Goal: Transaction & Acquisition: Book appointment/travel/reservation

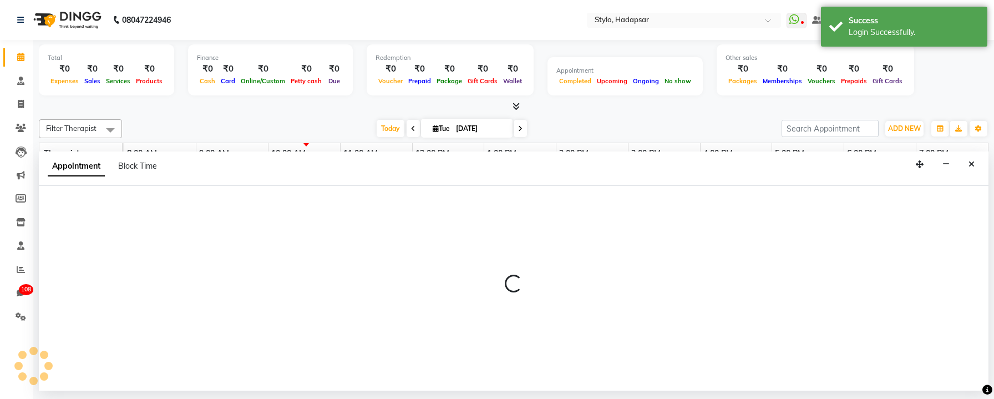
select select "4646"
select select "tentative"
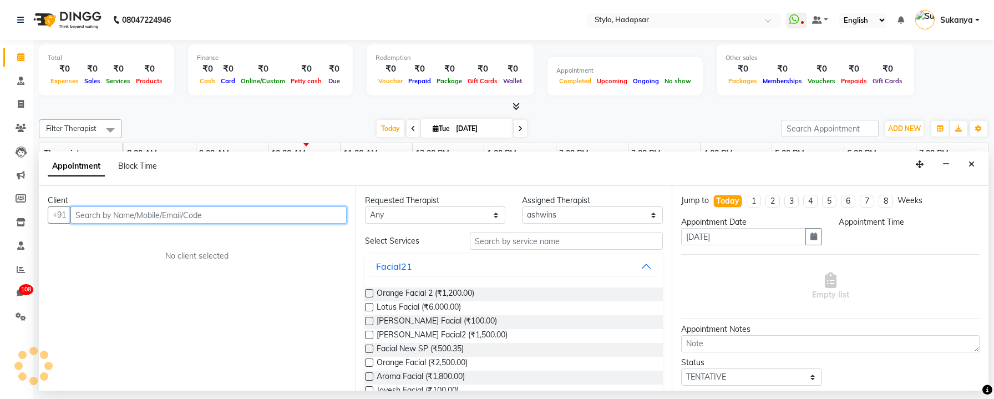
select select "660"
click at [246, 216] on input "text" at bounding box center [208, 214] width 276 height 17
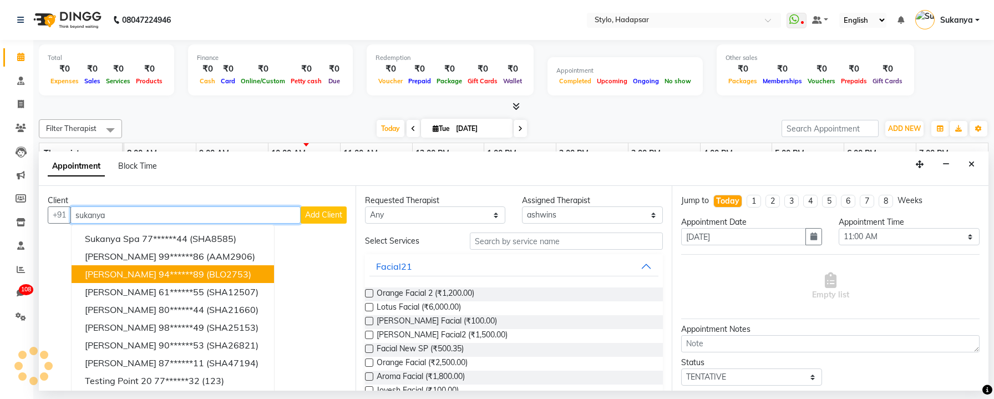
click at [207, 282] on button "[PERSON_NAME] 94******89 (BLO2753)" at bounding box center [173, 274] width 202 height 18
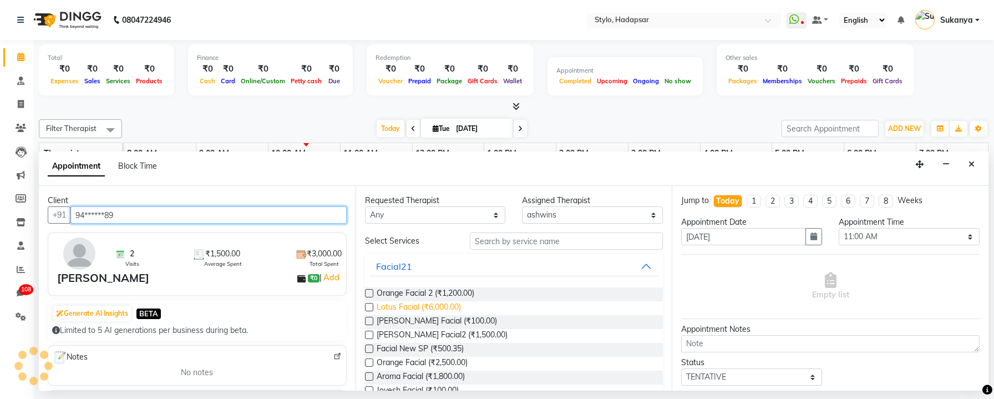
type input "94******89"
click at [407, 305] on span "Lotus Facial (₹6,000.00)" at bounding box center [419, 308] width 84 height 14
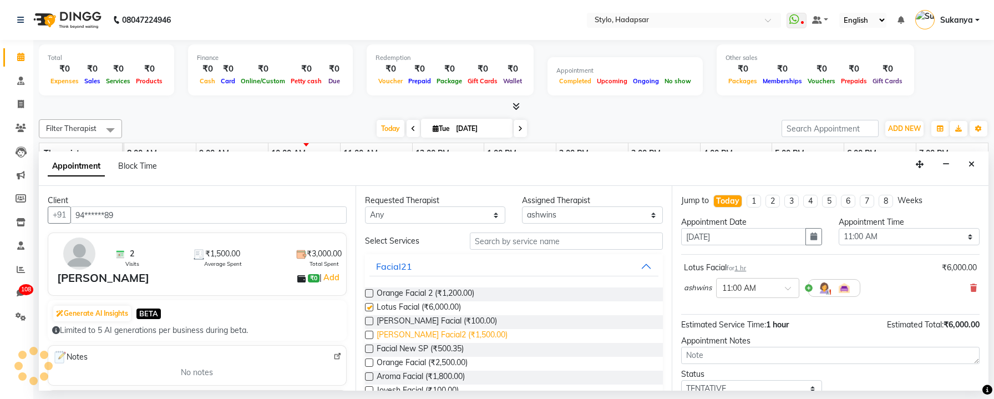
checkbox input "false"
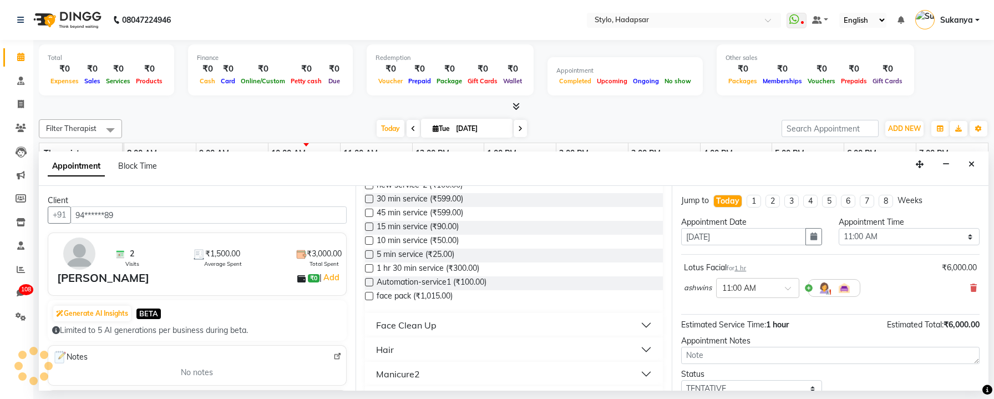
scroll to position [321, 0]
click at [502, 280] on div "Automation-service1 (₹100.00)" at bounding box center [514, 279] width 298 height 14
click at [474, 276] on span "Automation-service1 (₹100.00)" at bounding box center [432, 279] width 110 height 14
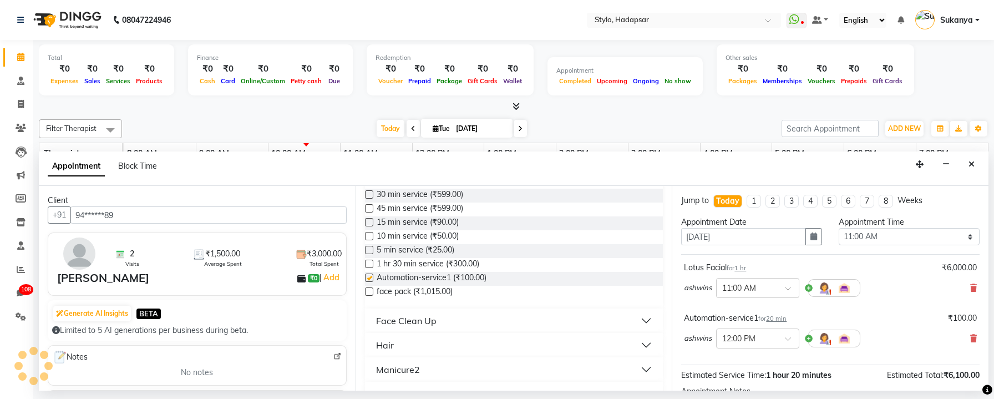
checkbox input "false"
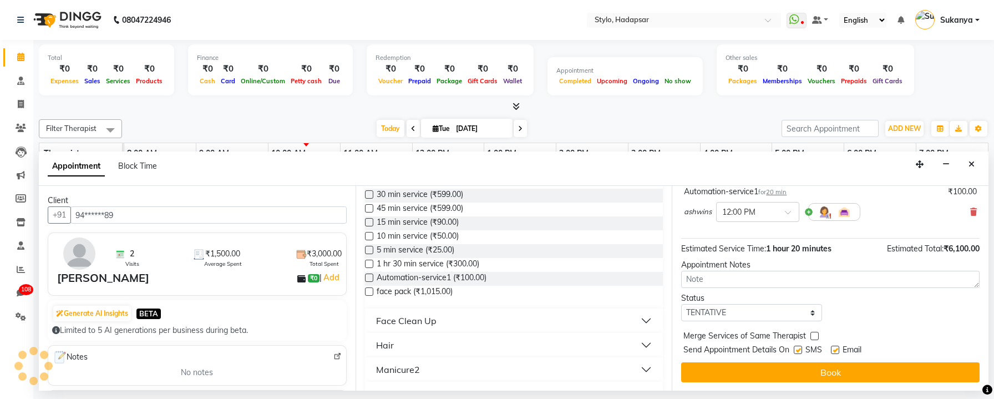
click at [798, 351] on label at bounding box center [798, 350] width 8 height 8
click at [798, 351] on input "checkbox" at bounding box center [797, 350] width 7 height 7
checkbox input "false"
click at [835, 348] on label at bounding box center [835, 350] width 8 height 8
click at [835, 348] on input "checkbox" at bounding box center [834, 350] width 7 height 7
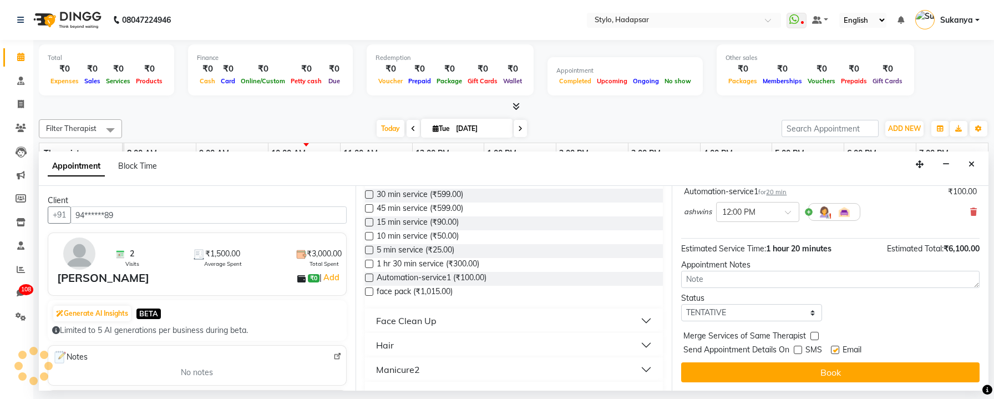
checkbox input "false"
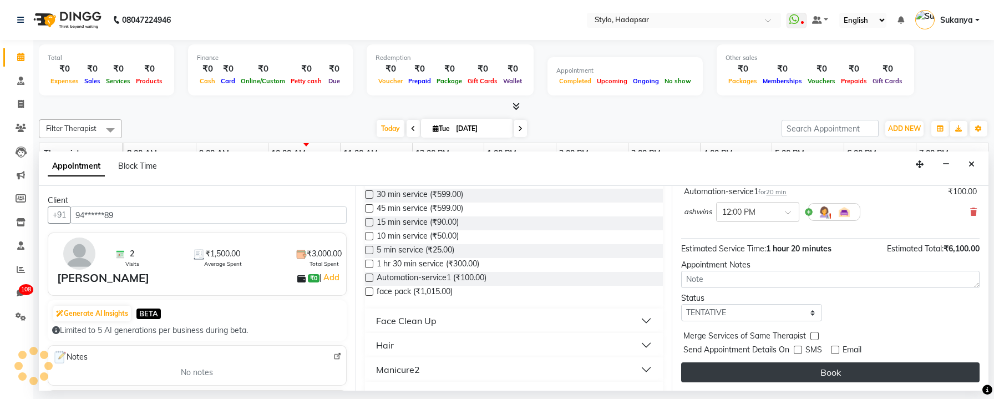
click at [830, 367] on button "Book" at bounding box center [830, 372] width 298 height 20
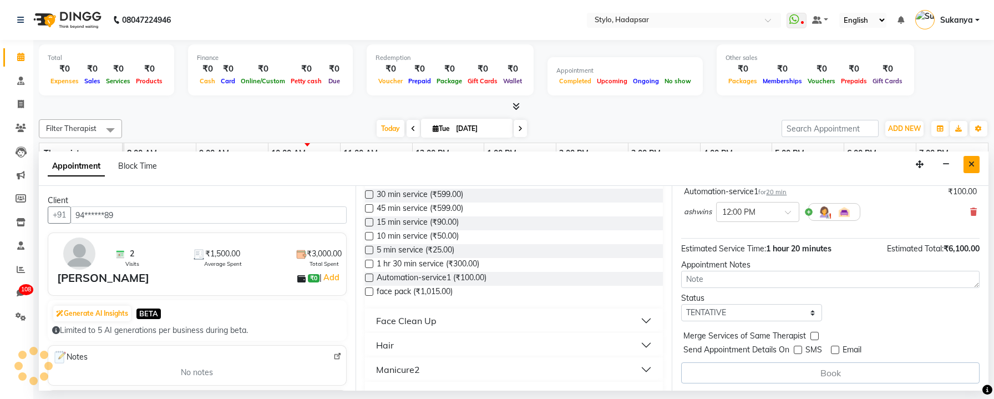
click at [972, 165] on icon "Close" at bounding box center [971, 164] width 6 height 8
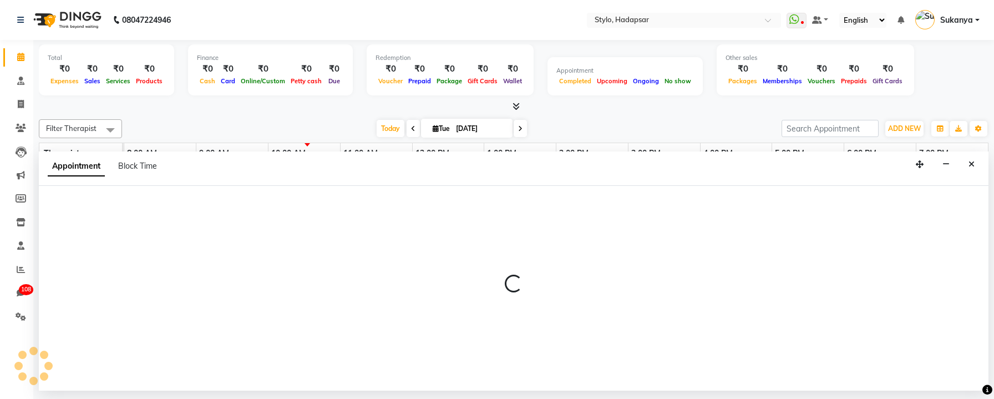
select select "4646"
select select "tentative"
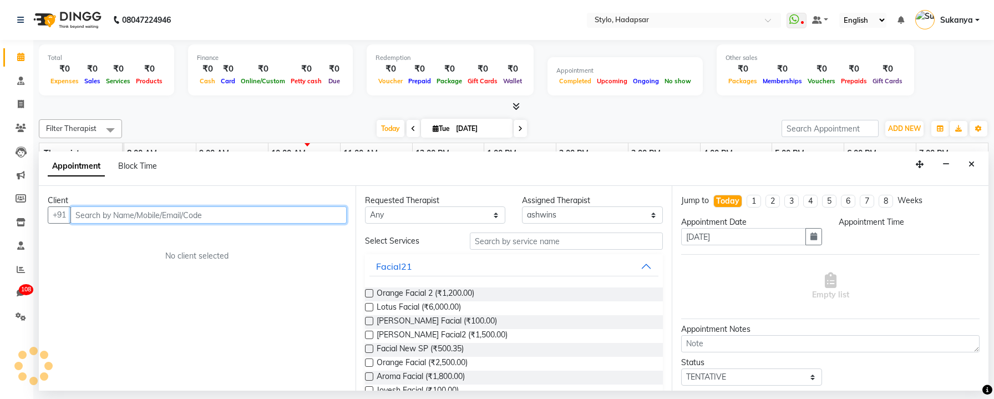
select select "660"
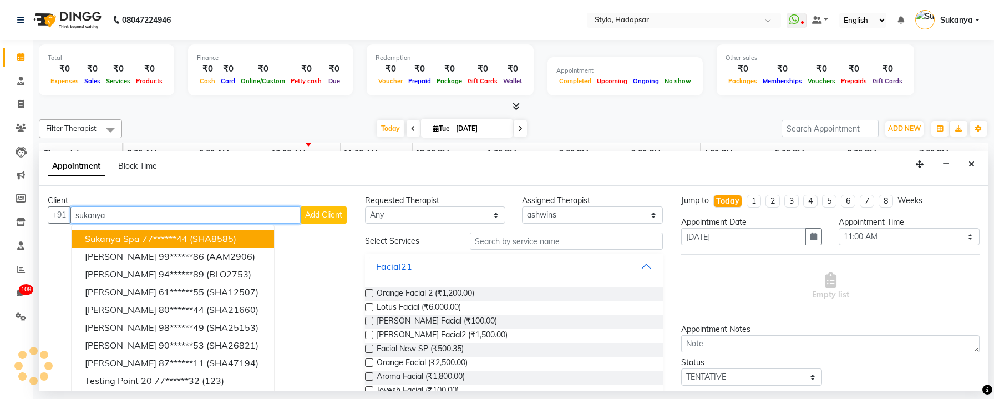
click at [222, 233] on span "(SHA8585)" at bounding box center [213, 238] width 47 height 11
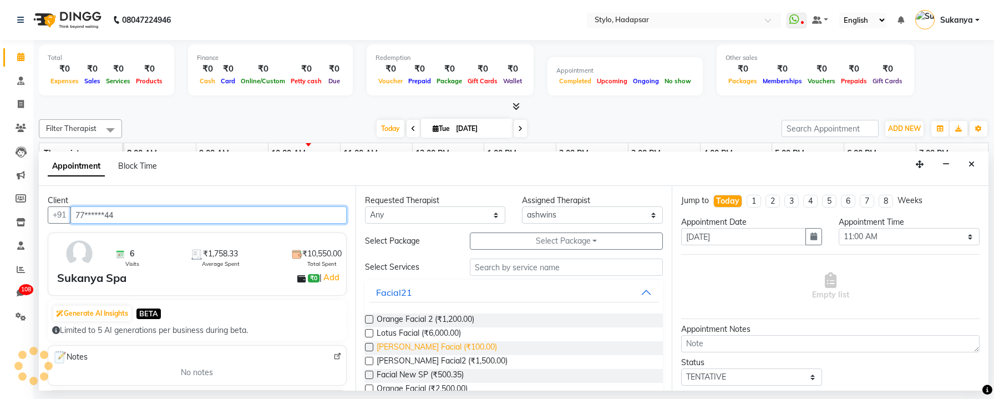
type input "77******44"
click at [444, 343] on span "[PERSON_NAME] Facial (₹100.00)" at bounding box center [437, 348] width 120 height 14
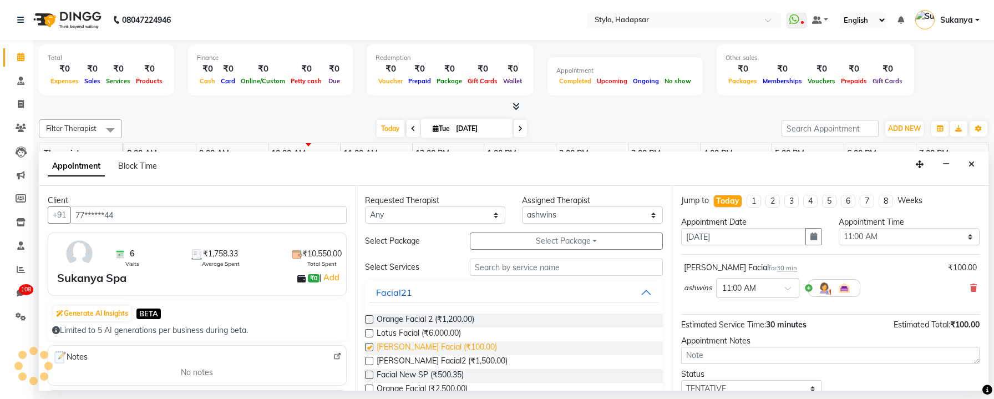
checkbox input "false"
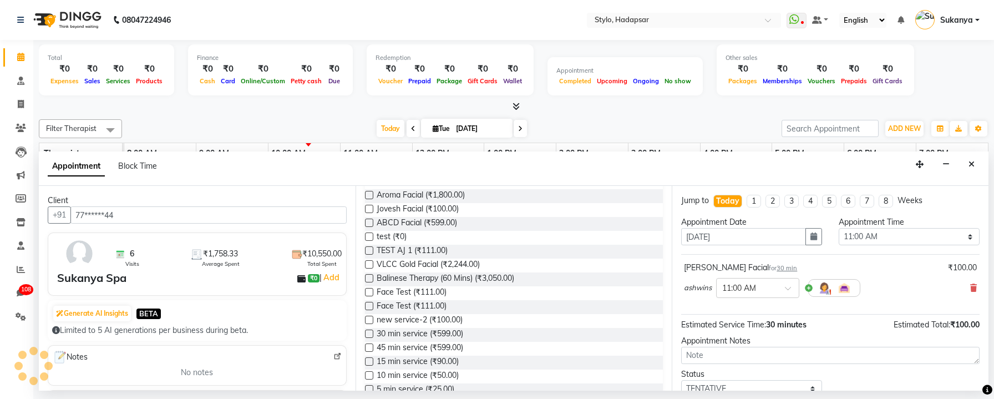
scroll to position [255, 0]
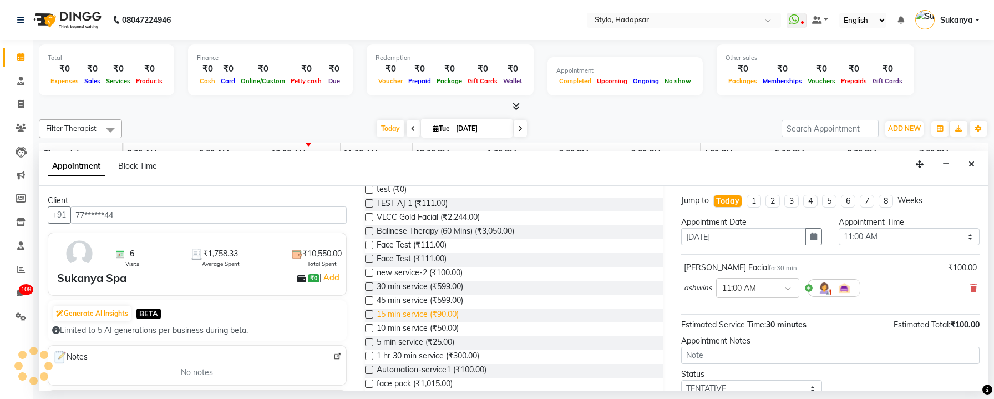
click at [425, 320] on span "15 min service (₹90.00)" at bounding box center [418, 315] width 82 height 14
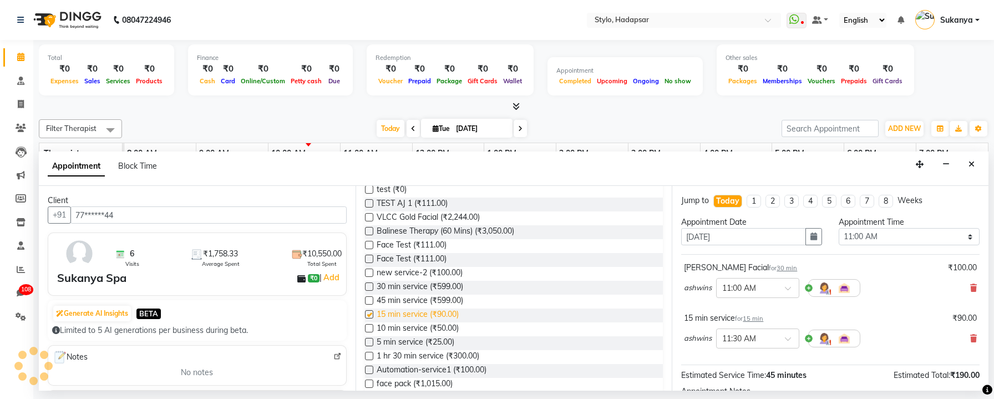
checkbox input "false"
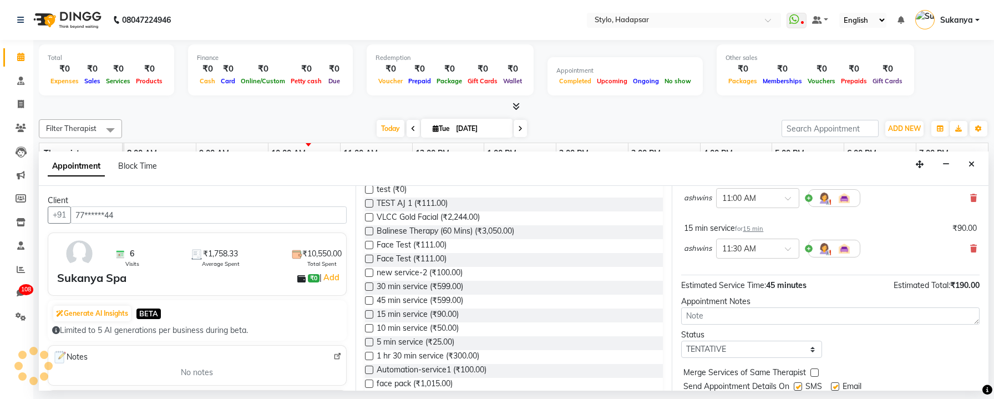
scroll to position [126, 0]
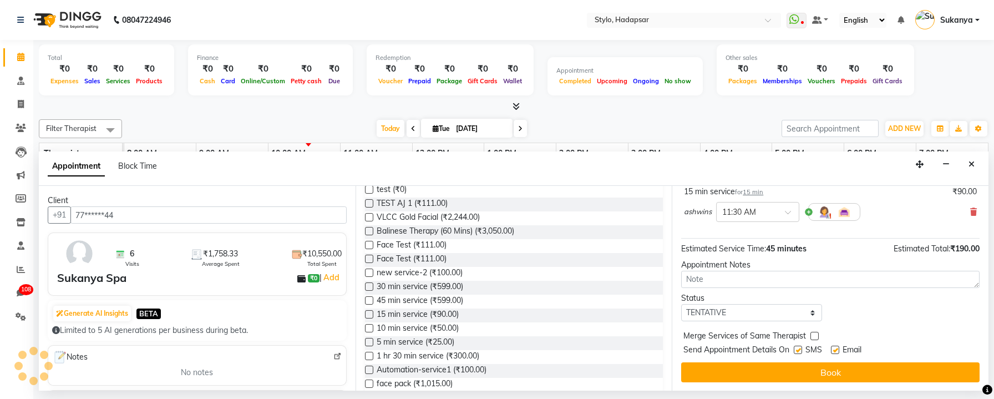
click at [798, 346] on label at bounding box center [798, 350] width 8 height 8
click at [798, 347] on input "checkbox" at bounding box center [797, 350] width 7 height 7
checkbox input "false"
click at [840, 348] on div "Email" at bounding box center [850, 351] width 39 height 14
click at [837, 348] on label at bounding box center [835, 350] width 8 height 8
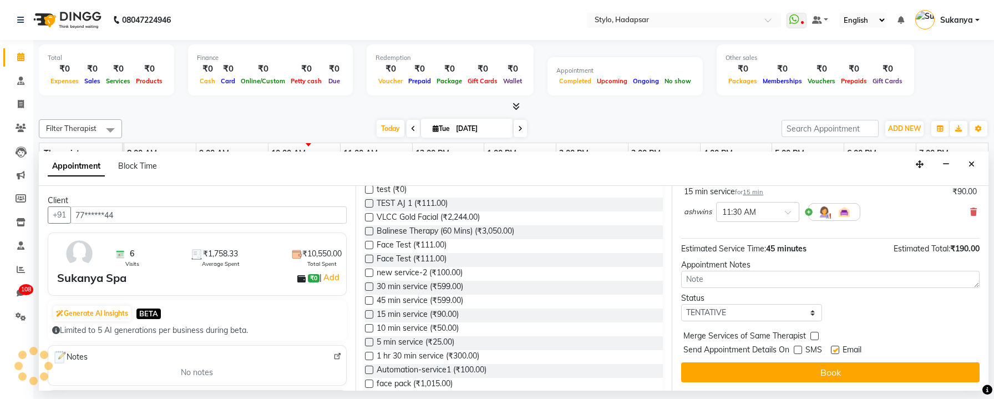
click at [837, 348] on input "checkbox" at bounding box center [834, 350] width 7 height 7
checkbox input "false"
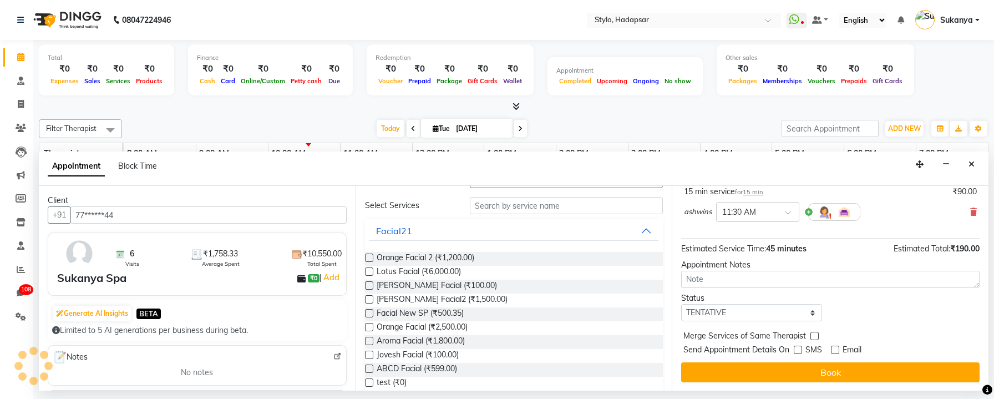
scroll to position [0, 0]
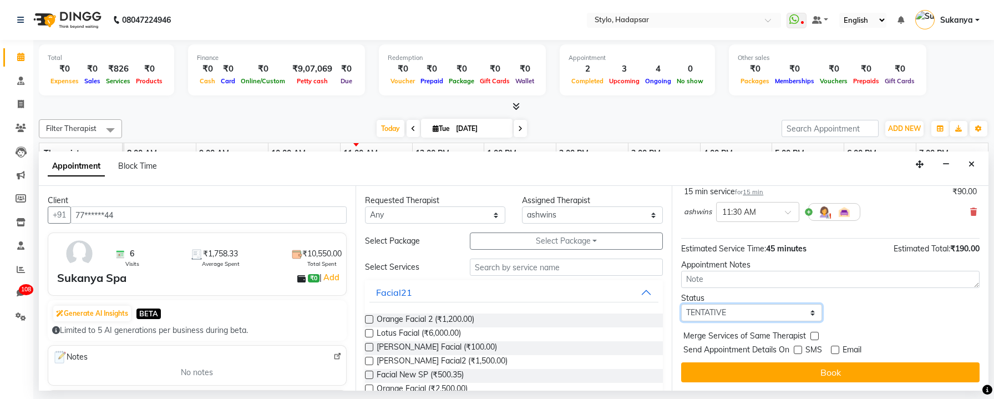
click at [791, 304] on select "Select TENTATIVE CONFIRM CHECK-IN UPCOMING" at bounding box center [751, 312] width 141 height 17
select select "confirm booking"
click at [681, 304] on select "Select TENTATIVE CONFIRM CHECK-IN UPCOMING" at bounding box center [751, 312] width 141 height 17
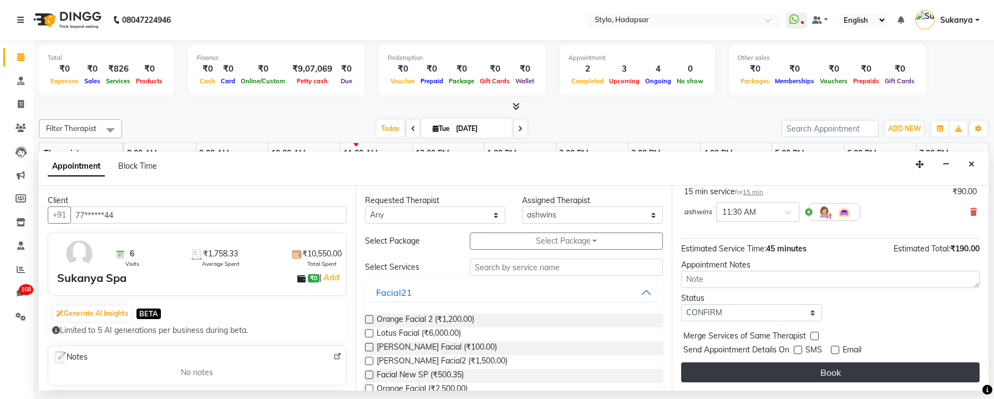
click at [812, 371] on button "Book" at bounding box center [830, 372] width 298 height 20
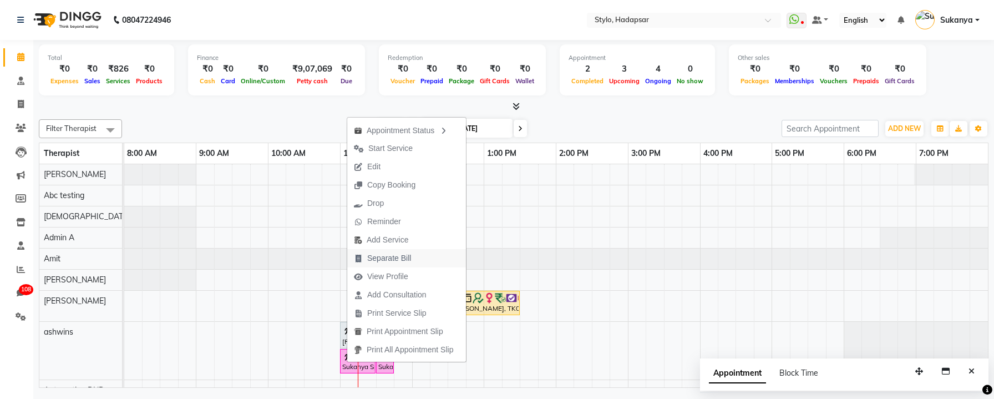
click at [400, 260] on span "Separate Bill" at bounding box center [389, 258] width 44 height 12
click at [328, 127] on div "Today Tue Sep 02, 2025" at bounding box center [452, 128] width 648 height 17
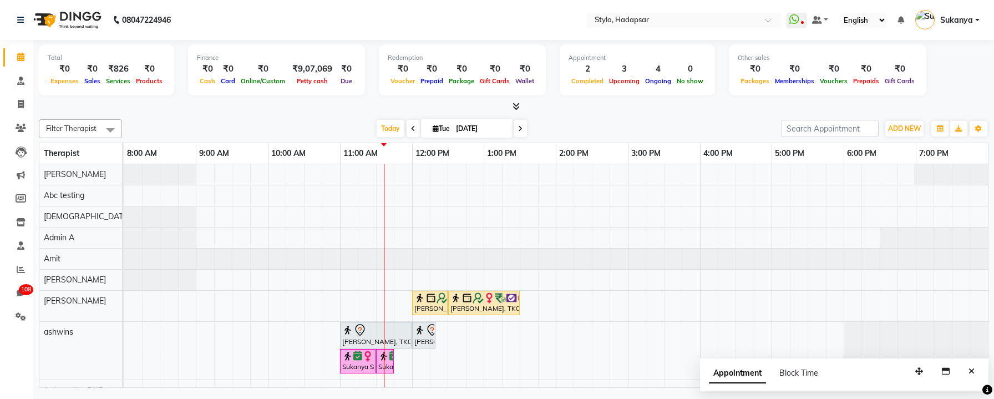
click at [348, 121] on div "Today Tue Sep 02, 2025" at bounding box center [452, 128] width 648 height 17
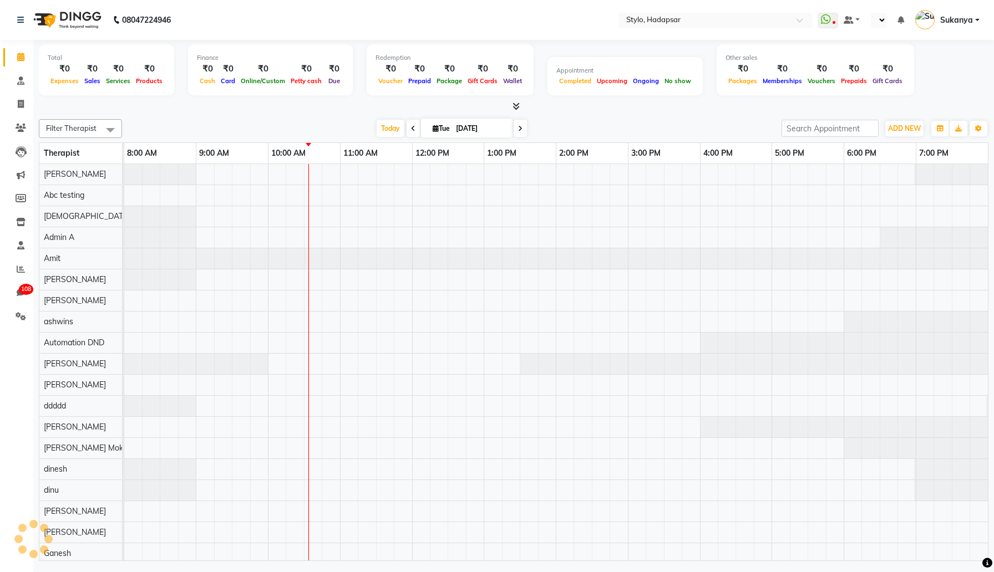
select select "en"
